Goal: Task Accomplishment & Management: Complete application form

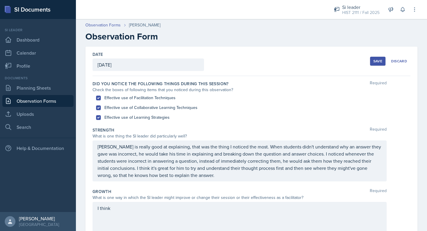
scroll to position [150, 0]
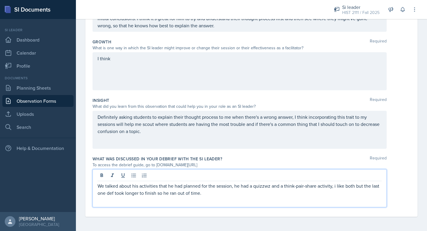
click at [268, 185] on p "We talked about his activities that he had planned for the session, he had a qu…" at bounding box center [240, 189] width 284 height 14
click at [334, 185] on p "We talked about his activities that he had planned for the session, he had a qu…" at bounding box center [240, 189] width 284 height 14
click at [333, 192] on p "We talked about his activities that he had planned for the session, he had a qu…" at bounding box center [240, 189] width 284 height 14
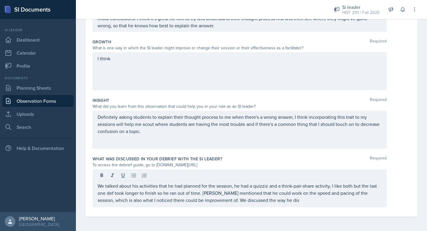
click at [341, 65] on div "I think" at bounding box center [240, 71] width 294 height 38
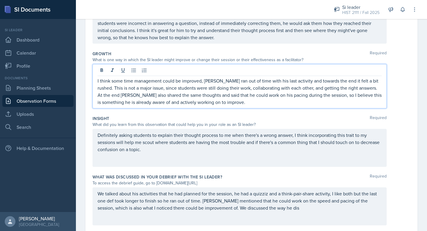
scroll to position [139, 0]
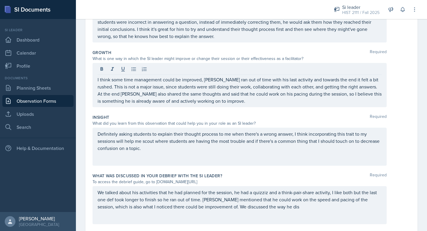
click at [333, 41] on div "[PERSON_NAME] is really good at explaining, that was the thing I noticed the mo…" at bounding box center [240, 21] width 294 height 41
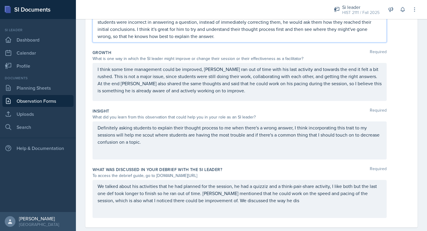
click at [336, 39] on p "[PERSON_NAME] is really good at explaining, that was the thing I noticed the mo…" at bounding box center [240, 22] width 284 height 36
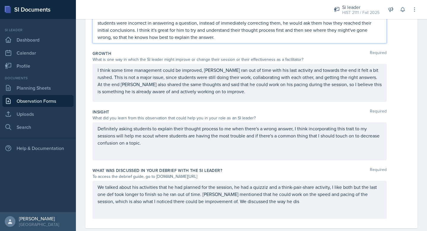
scroll to position [149, 0]
click at [138, 38] on p "[PERSON_NAME] is really good at explaining, that was the thing I noticed the mo…" at bounding box center [240, 23] width 284 height 36
click at [158, 35] on p "[PERSON_NAME] is really good at explaining, that was the thing I noticed the mo…" at bounding box center [240, 23] width 284 height 36
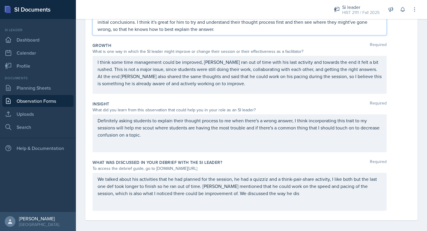
scroll to position [160, 0]
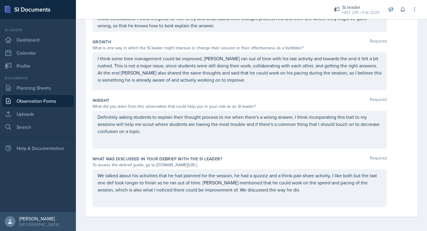
click at [239, 142] on div "Definitely asking students to explain their thought process to me when there's …" at bounding box center [240, 130] width 294 height 38
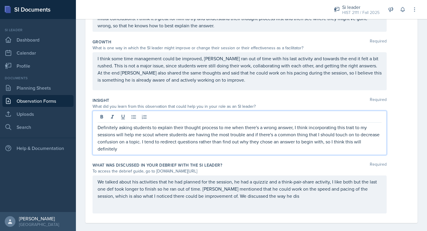
scroll to position [156, 0]
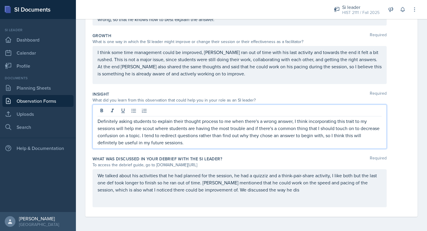
click at [280, 189] on p "We talked about his activities that he had planned for the session, he had a qu…" at bounding box center [240, 182] width 284 height 21
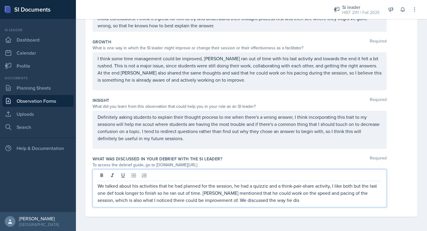
scroll to position [150, 0]
click at [281, 201] on p "We talked about his activities that he had planned for the session, he had a qu…" at bounding box center [240, 192] width 284 height 21
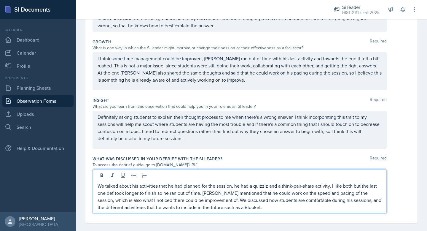
click at [111, 208] on p "We talked about his activities that he had planned for the session, he had a qu…" at bounding box center [240, 196] width 284 height 28
click at [255, 205] on p "We talked about his activities that he had planned for the session, he had a qu…" at bounding box center [240, 196] width 284 height 28
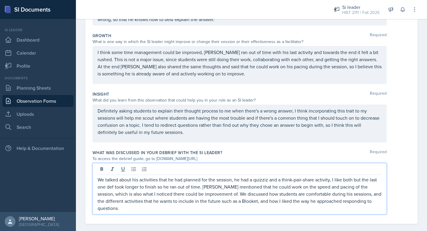
click at [199, 187] on p "We talked about his activities that he had planned for the session, he had a qu…" at bounding box center [240, 194] width 284 height 36
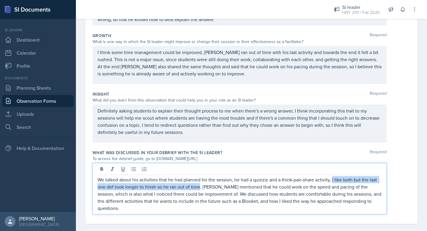
drag, startPoint x: 200, startPoint y: 187, endPoint x: 332, endPoint y: 177, distance: 132.7
click at [332, 177] on p "We talked about his activities that he had planned for the session, he had a qu…" at bounding box center [240, 194] width 284 height 36
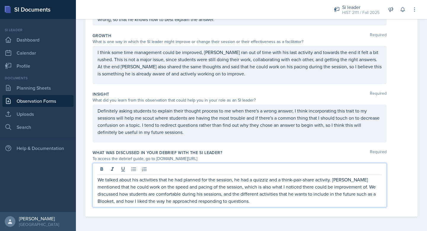
click at [136, 179] on p "We talked about his activities that he had planned for the session, he had a qu…" at bounding box center [240, 190] width 284 height 28
click at [347, 194] on p "We talked about the activities that he had planned for the session, he had a qu…" at bounding box center [240, 190] width 284 height 28
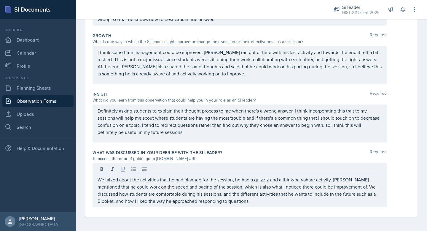
click at [334, 205] on div "We talked about the activities that he had planned for the session, he had a qu…" at bounding box center [240, 185] width 294 height 44
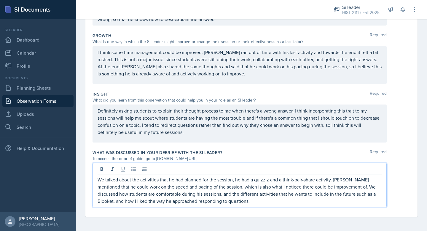
click at [325, 201] on p "We talked about the activities that he had planned for the session, he had a qu…" at bounding box center [240, 190] width 284 height 28
click at [333, 179] on p "We talked about the activities that he had planned for the session, he had a qu…" at bounding box center [240, 190] width 284 height 28
click at [370, 179] on p "We talked about the activities that he had planned for the session, he had a qu…" at bounding box center [240, 190] width 284 height 28
click at [165, 187] on p "We talked about the activities that he had planned for the session, he had a qu…" at bounding box center [240, 190] width 284 height 28
click at [166, 188] on p "We talked about the activities that he had planned for the session, he had a qu…" at bounding box center [240, 190] width 284 height 28
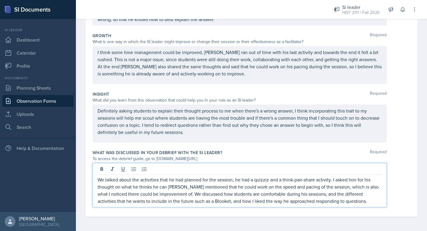
click at [115, 187] on p "We talked about the activities that he had planned for the session, he had a qu…" at bounding box center [240, 190] width 284 height 28
click at [168, 188] on p "We talked about the activities that he had planned for the session, he had a qu…" at bounding box center [240, 190] width 284 height 28
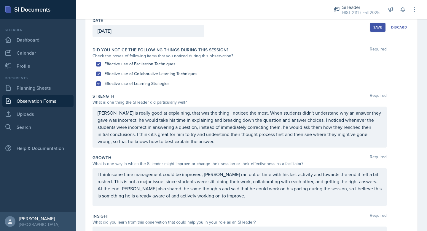
scroll to position [14, 0]
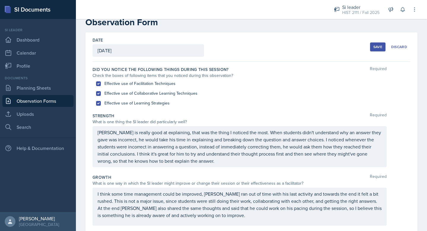
click at [377, 45] on div "Save" at bounding box center [378, 47] width 9 height 5
